Goal: Register for event/course

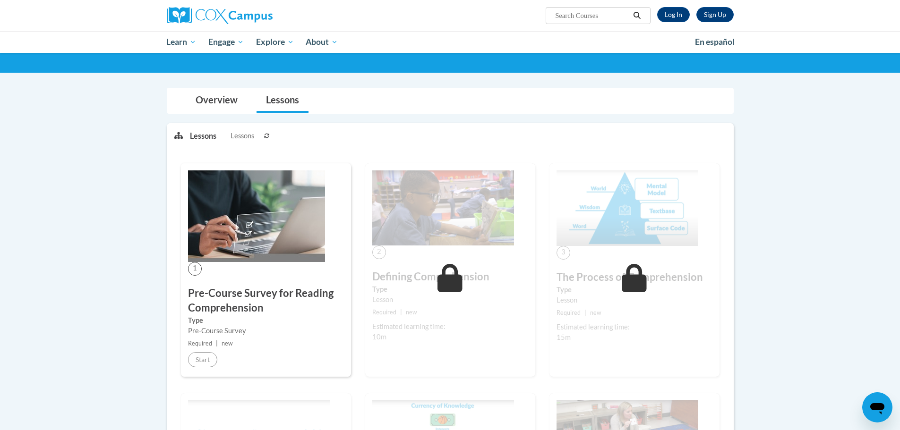
scroll to position [94, 0]
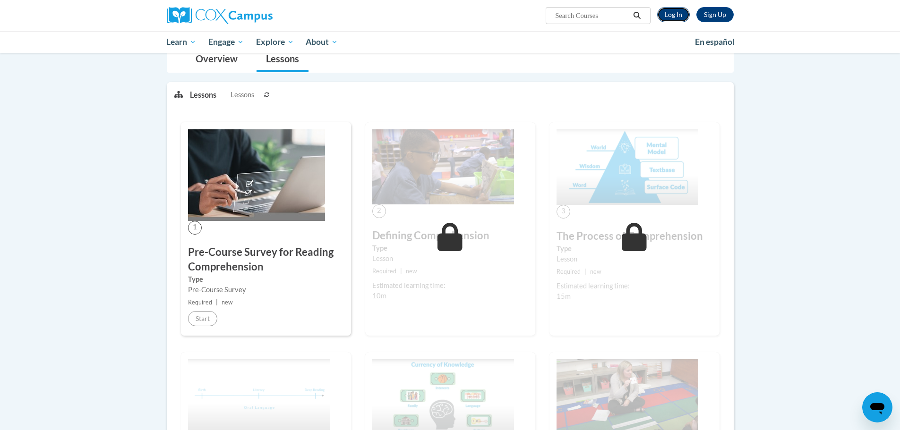
click at [674, 11] on link "Log In" at bounding box center [673, 14] width 33 height 15
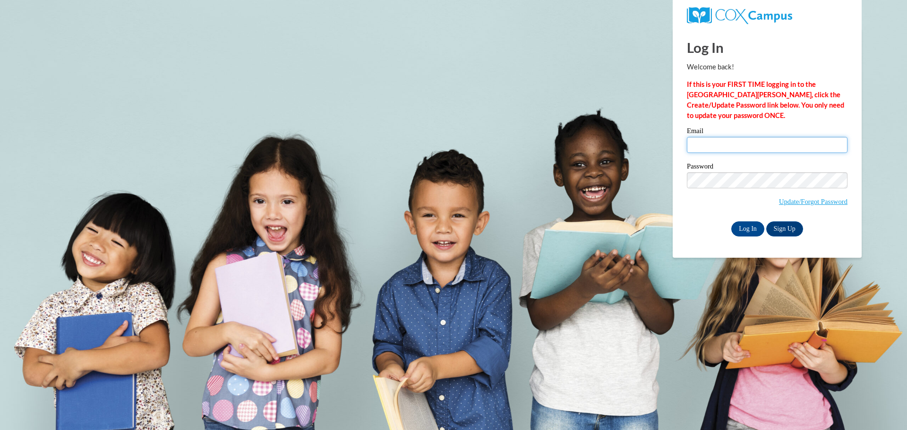
click at [724, 144] on input "Email" at bounding box center [767, 145] width 161 height 16
type input "cmcmahon@altoona.k12.wi.us"
click at [751, 224] on input "Log In" at bounding box center [747, 228] width 33 height 15
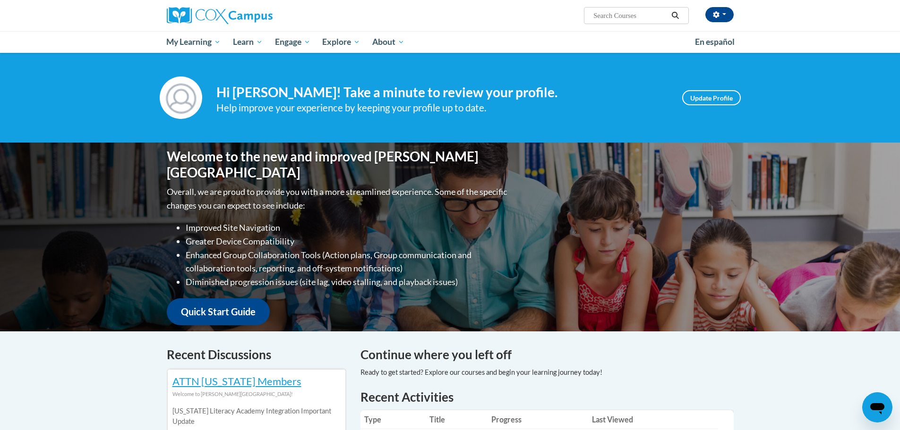
click at [621, 17] on input "Search..." at bounding box center [630, 15] width 76 height 11
type input "teaching writing to k-3"
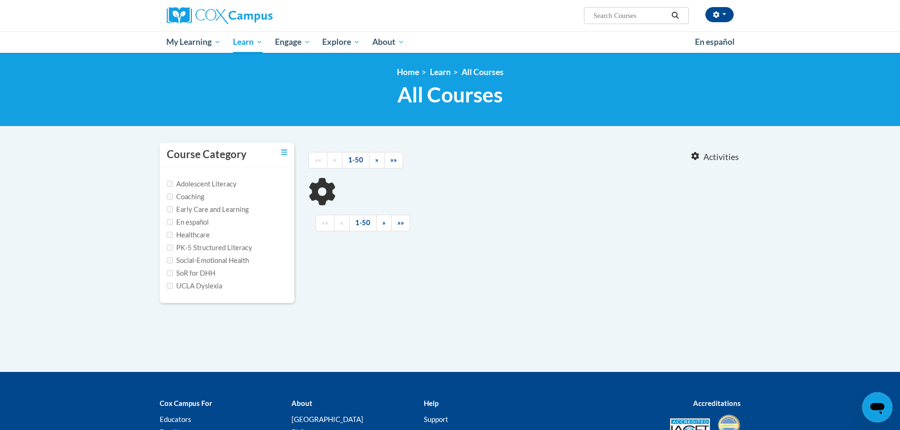
type input "teaching writing to k-3"
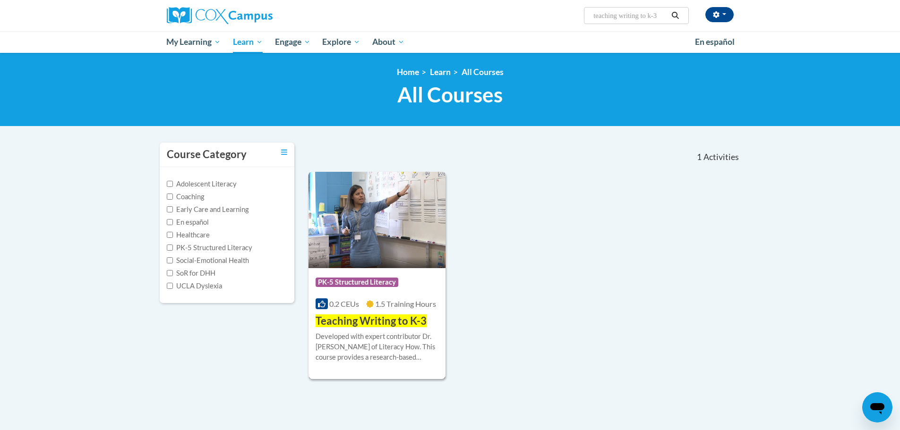
click at [384, 318] on span "Teaching Writing to K-3" at bounding box center [370, 321] width 111 height 13
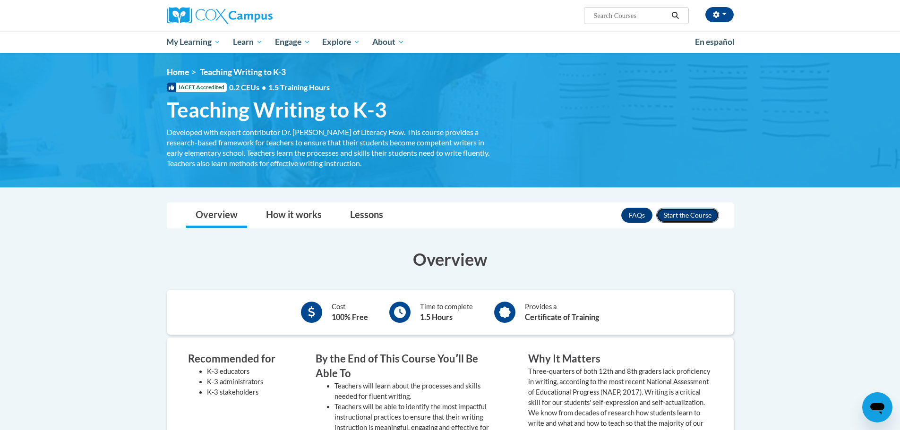
click at [694, 220] on button "Enroll" at bounding box center [687, 215] width 63 height 15
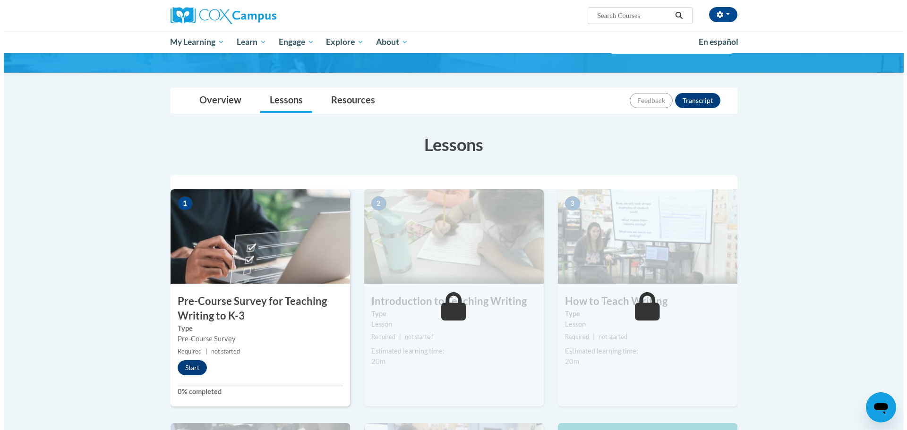
scroll to position [189, 0]
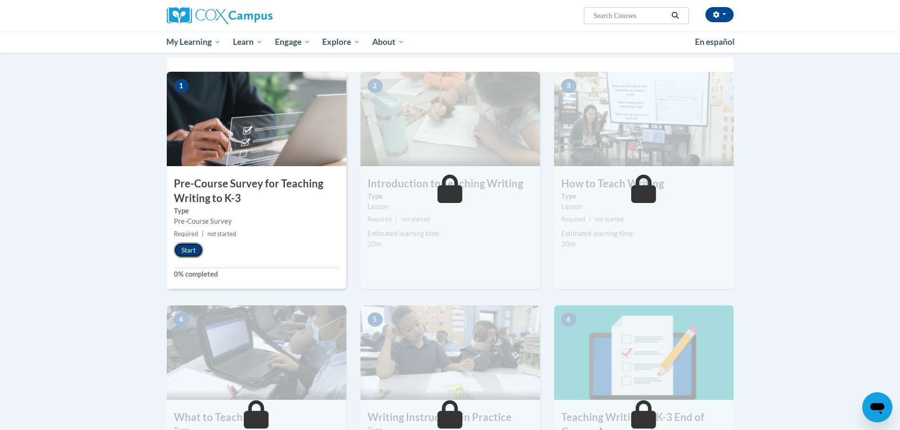
click at [195, 247] on button "Start" at bounding box center [188, 250] width 29 height 15
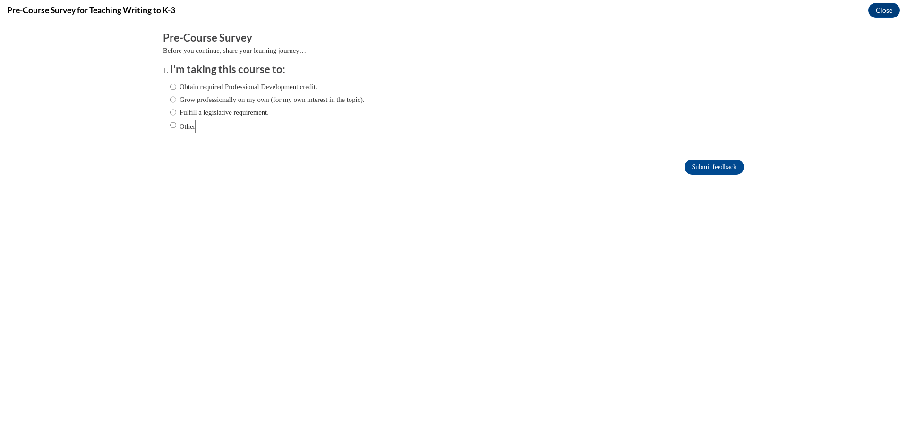
scroll to position [0, 0]
click at [212, 106] on div "Obtain required Professional Development credit. Grow professionally on my own …" at bounding box center [267, 107] width 195 height 61
click at [213, 111] on label "Fulfill a legislative requirement." at bounding box center [219, 112] width 99 height 10
click at [176, 111] on input "Fulfill a legislative requirement." at bounding box center [173, 112] width 6 height 10
radio input "true"
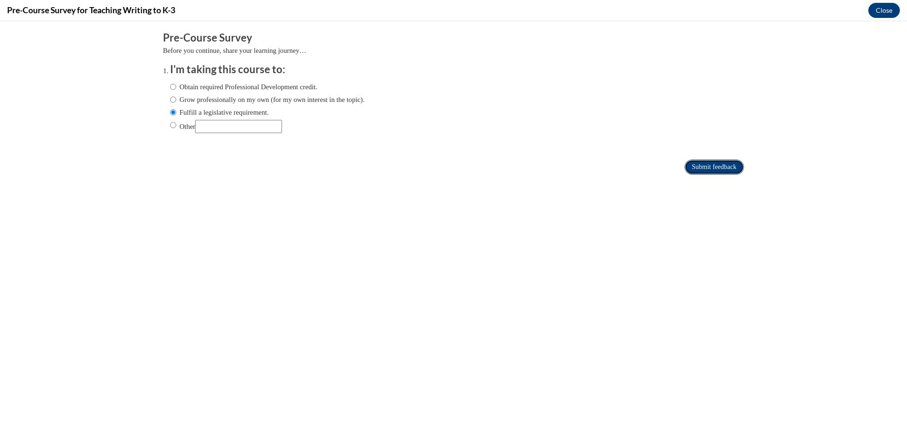
click at [698, 165] on input "Submit feedback" at bounding box center [714, 167] width 60 height 15
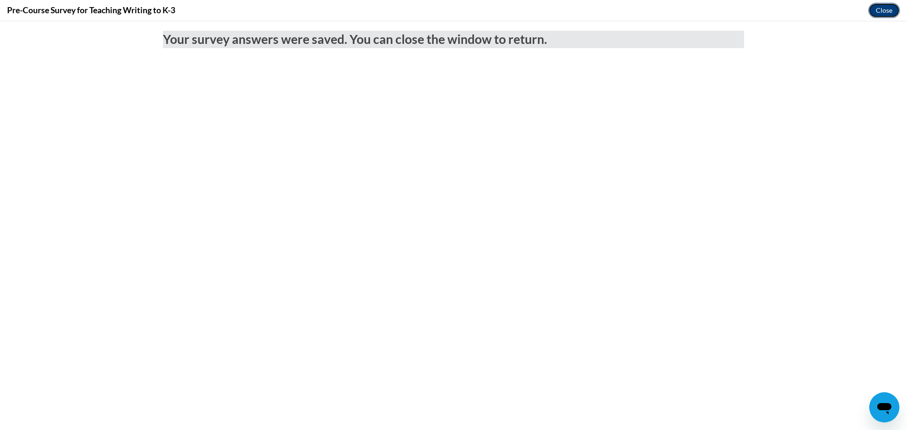
click at [888, 5] on button "Close" at bounding box center [884, 10] width 32 height 15
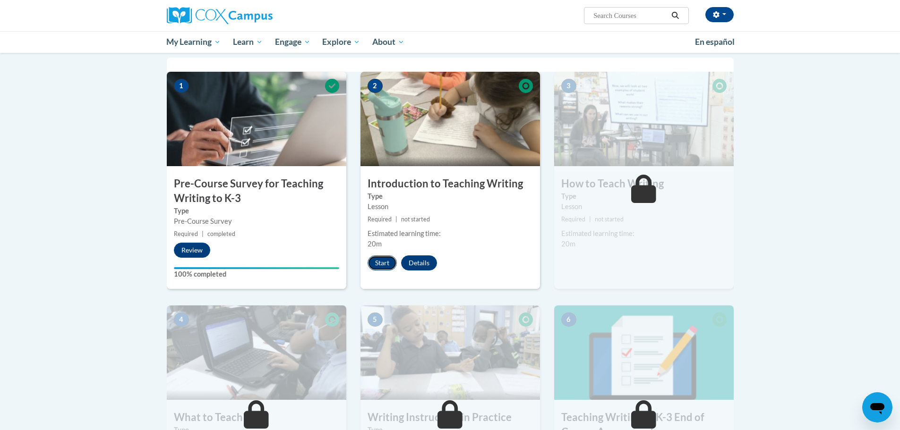
click at [385, 267] on button "Start" at bounding box center [381, 262] width 29 height 15
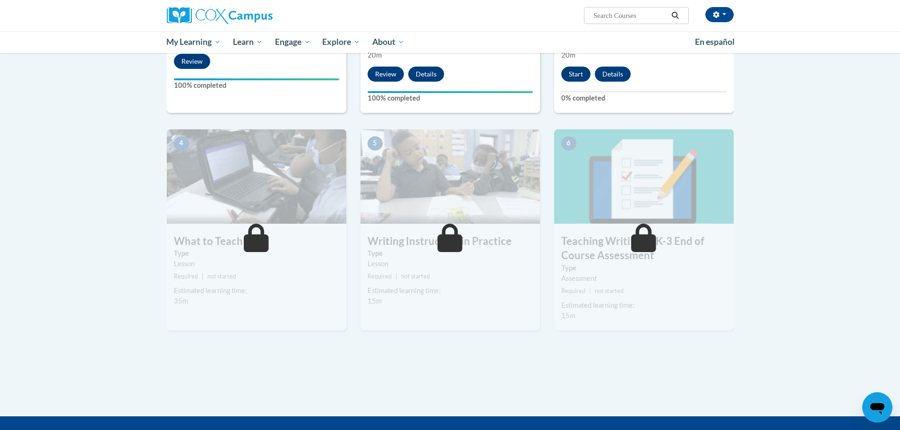
scroll to position [94, 0]
